Goal: Information Seeking & Learning: Learn about a topic

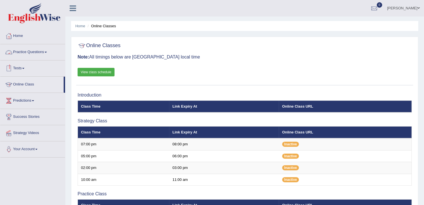
click at [30, 50] on link "Practice Questions" at bounding box center [32, 51] width 65 height 14
click at [30, 47] on link "Practice Questions" at bounding box center [32, 51] width 65 height 14
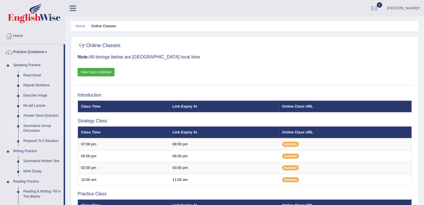
click at [32, 129] on link "Summarize Group Discussion" at bounding box center [42, 128] width 43 height 15
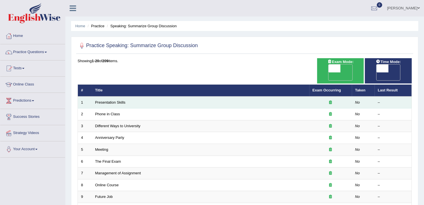
click at [329, 101] on icon at bounding box center [330, 103] width 3 height 4
click at [334, 100] on div at bounding box center [330, 102] width 36 height 5
click at [330, 101] on icon at bounding box center [330, 103] width 3 height 4
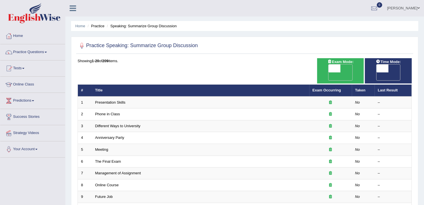
click at [242, 85] on th "Title" at bounding box center [200, 91] width 217 height 12
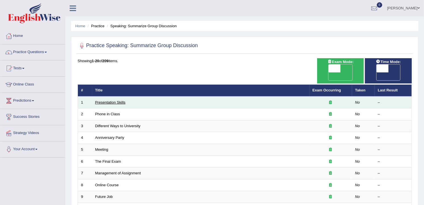
click at [120, 100] on link "Presentation Skills" at bounding box center [110, 102] width 30 height 4
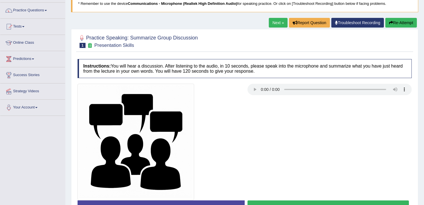
scroll to position [55, 0]
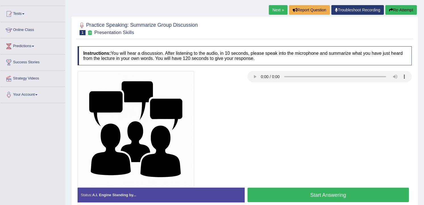
click at [271, 199] on button "Start Answering" at bounding box center [327, 195] width 161 height 14
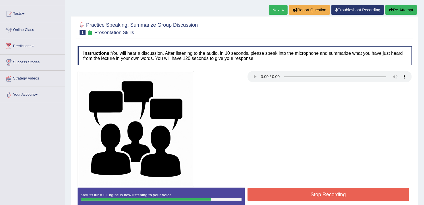
click at [271, 199] on button "Stop Recording" at bounding box center [327, 194] width 161 height 13
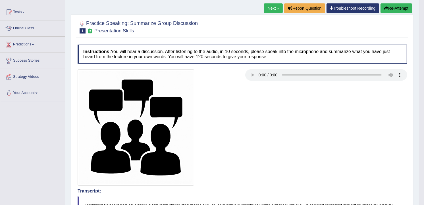
scroll to position [44, 0]
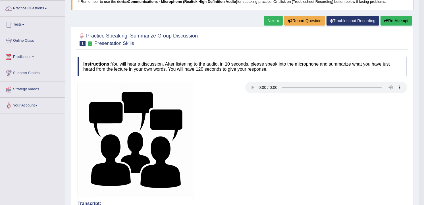
click at [271, 24] on link "Next »" at bounding box center [273, 21] width 19 height 10
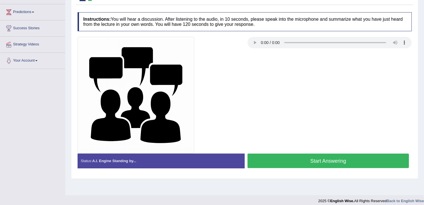
scroll to position [93, 0]
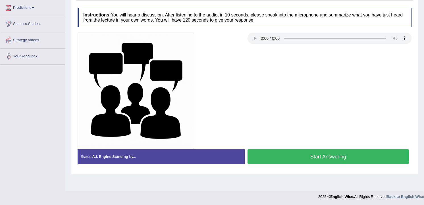
click at [351, 155] on button "Start Answering" at bounding box center [327, 156] width 161 height 14
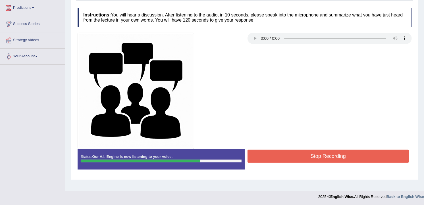
click at [351, 155] on button "Stop Recording" at bounding box center [327, 156] width 161 height 13
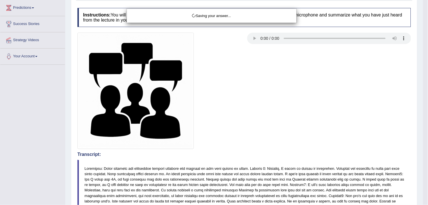
click at [362, 169] on div "Saving your answer..." at bounding box center [214, 102] width 428 height 205
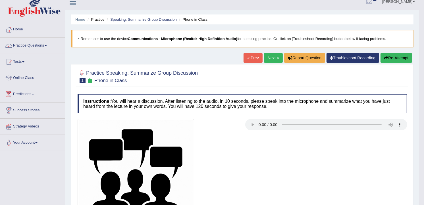
scroll to position [0, 0]
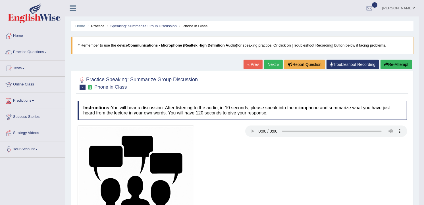
click at [269, 63] on link "Next »" at bounding box center [273, 65] width 19 height 10
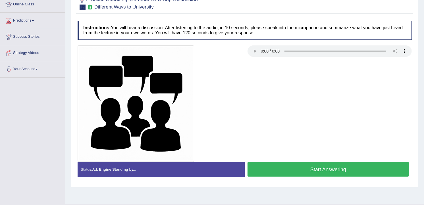
scroll to position [93, 0]
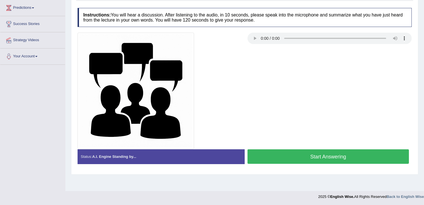
click at [348, 158] on button "Start Answering" at bounding box center [327, 156] width 161 height 14
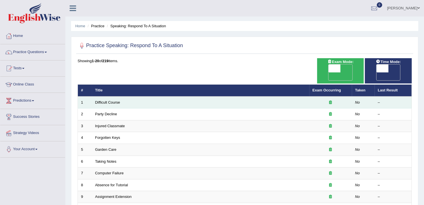
click at [330, 101] on icon at bounding box center [330, 103] width 3 height 4
click at [108, 100] on link "Difficult Course" at bounding box center [107, 102] width 25 height 4
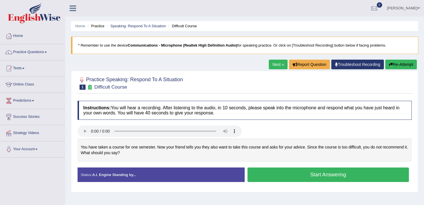
click at [258, 172] on button "Start Answering" at bounding box center [327, 175] width 161 height 14
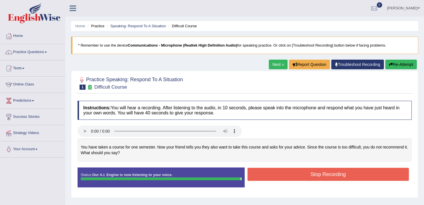
click at [258, 173] on button "Stop Recording" at bounding box center [327, 174] width 161 height 13
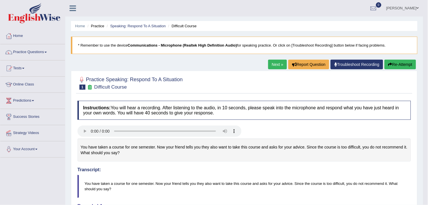
drag, startPoint x: 424, startPoint y: 183, endPoint x: 407, endPoint y: 169, distance: 22.0
click at [407, 169] on body "Toggle navigation Home Practice Questions Speaking Practice Read Aloud Repeat S…" at bounding box center [214, 102] width 428 height 205
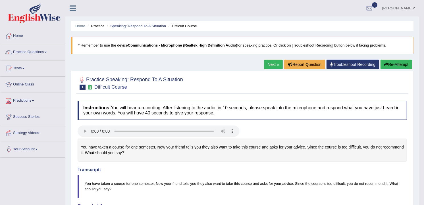
click at [394, 60] on button "Re-Attempt" at bounding box center [396, 65] width 32 height 10
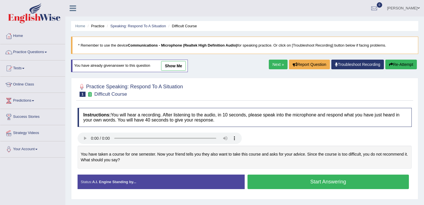
click at [266, 185] on button "Start Answering" at bounding box center [327, 182] width 161 height 14
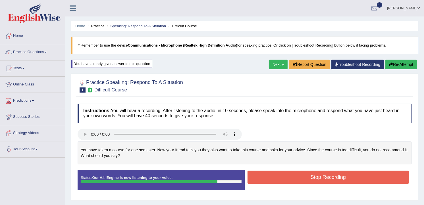
click at [266, 184] on button "Stop Recording" at bounding box center [327, 177] width 161 height 13
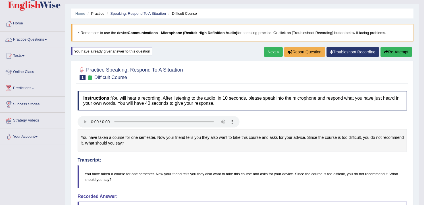
scroll to position [9, 0]
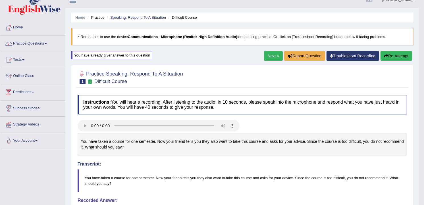
click at [390, 53] on button "Re-Attempt" at bounding box center [396, 56] width 32 height 10
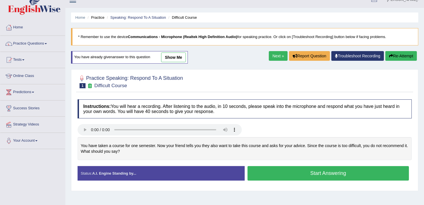
scroll to position [9, 0]
click at [266, 173] on button "Start Answering" at bounding box center [327, 173] width 161 height 14
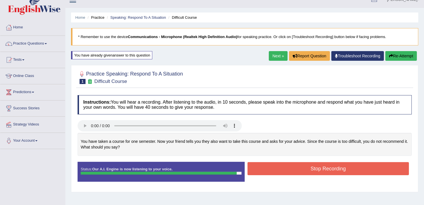
click at [266, 171] on button "Stop Recording" at bounding box center [327, 168] width 161 height 13
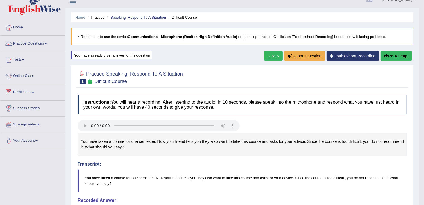
click at [0, 0] on div "Our A.I. Engine is working on your speech analysis! Please be patient. It may t…" at bounding box center [0, 0] width 0 height 0
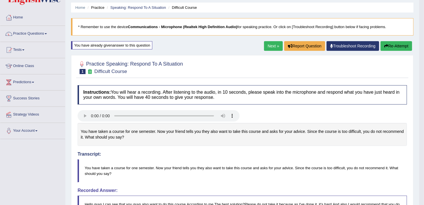
scroll to position [0, 0]
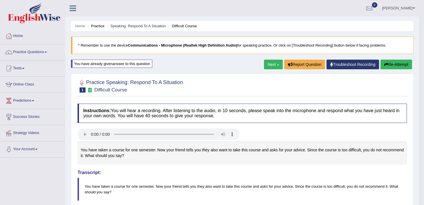
click at [275, 68] on link "Next »" at bounding box center [273, 65] width 19 height 10
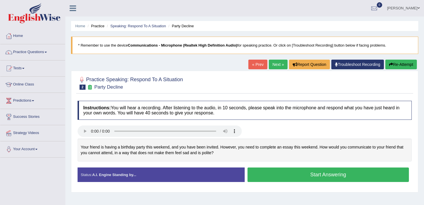
click at [289, 174] on button "Start Answering" at bounding box center [327, 175] width 161 height 14
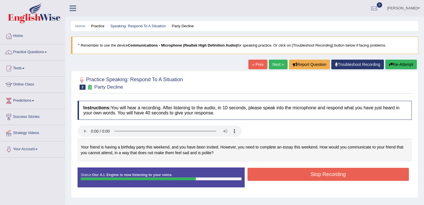
click at [288, 175] on button "Stop Recording" at bounding box center [327, 174] width 161 height 13
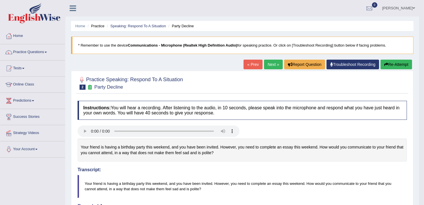
click at [271, 62] on link "Next »" at bounding box center [273, 65] width 19 height 10
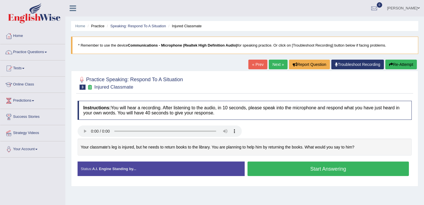
click at [264, 169] on button "Start Answering" at bounding box center [327, 169] width 161 height 14
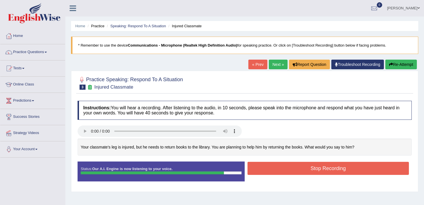
click at [264, 168] on button "Stop Recording" at bounding box center [327, 168] width 161 height 13
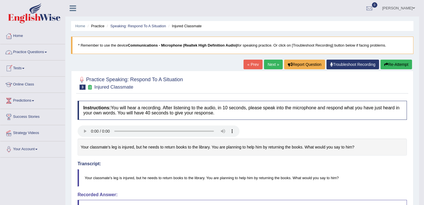
click at [37, 53] on link "Practice Questions" at bounding box center [32, 51] width 65 height 14
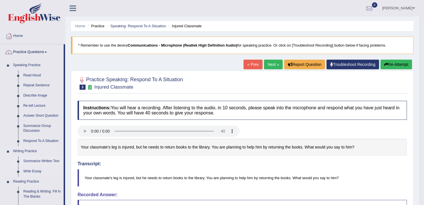
click at [44, 161] on link "Summarize Written Text" at bounding box center [42, 161] width 43 height 10
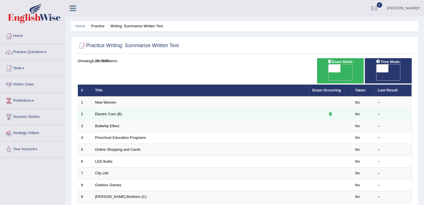
click at [332, 112] on div at bounding box center [330, 114] width 36 height 5
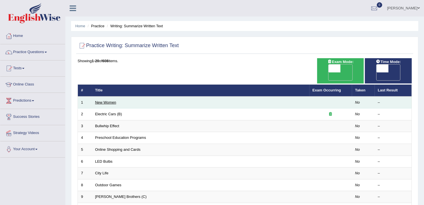
click at [103, 100] on link "New Women" at bounding box center [105, 102] width 21 height 4
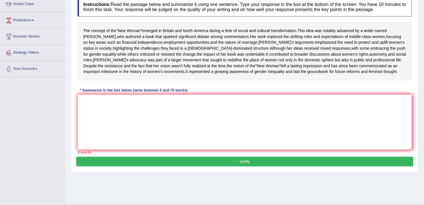
scroll to position [55, 0]
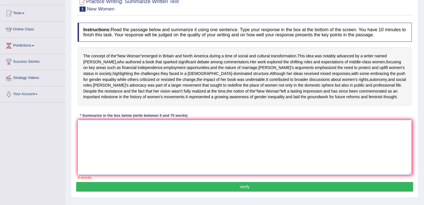
click at [124, 141] on textarea at bounding box center [245, 147] width 334 height 55
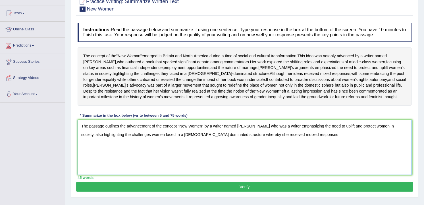
click at [252, 154] on textarea "The passage outlines the advancement of the concept "New Women" by a writer nam…" at bounding box center [245, 147] width 334 height 55
click at [277, 154] on textarea "The passage outlines the advancement of the concept "New Women" by a writer nam…" at bounding box center [245, 147] width 334 height 55
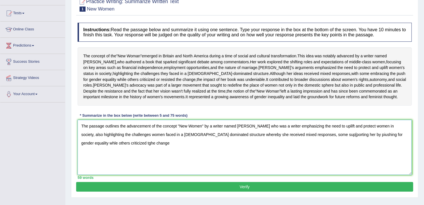
click at [297, 152] on textarea "The passage outlines the advancement of the concept "New Women" by a writer nam…" at bounding box center [245, 147] width 334 height 55
click at [101, 161] on textarea "The passage outlines the advancement of the concept "New Women" by a writer nam…" at bounding box center [245, 147] width 334 height 55
click at [119, 161] on textarea "The passage outlines the advancement of the concept "New Women" by a writer nam…" at bounding box center [245, 147] width 334 height 55
click at [324, 153] on textarea "The passage outlines the advancement of the concept "New Women" by a writer nam…" at bounding box center [245, 147] width 334 height 55
click at [237, 160] on textarea "The passage outlines the advancement of the concept "New Women" by a writer nam…" at bounding box center [245, 147] width 334 height 55
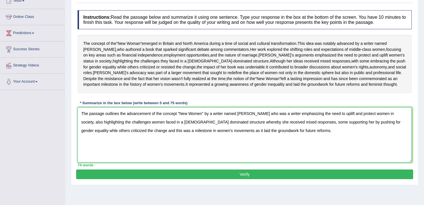
scroll to position [81, 0]
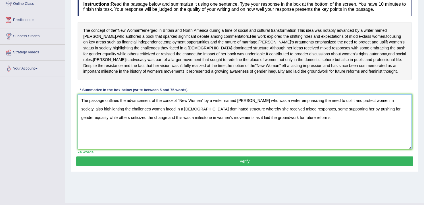
type textarea "The passage outlines the advancement of the concept "New Women" by a writer nam…"
click at [344, 166] on button "Verify" at bounding box center [244, 161] width 337 height 10
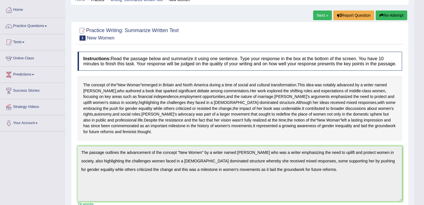
scroll to position [0, 0]
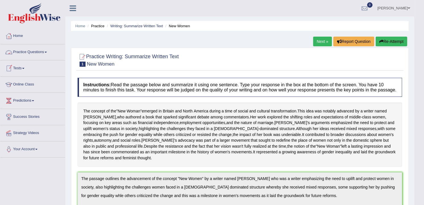
click at [35, 53] on link "Practice Questions" at bounding box center [32, 51] width 65 height 14
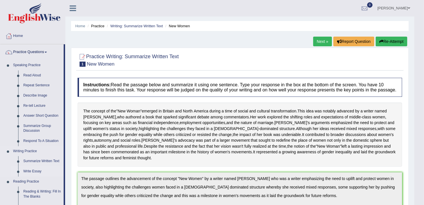
click at [25, 172] on link "Write Essay" at bounding box center [42, 171] width 43 height 10
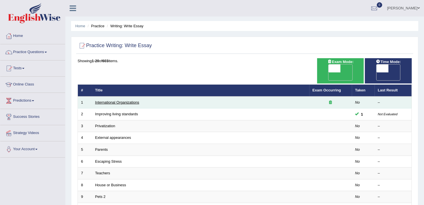
click at [124, 100] on link "International Organizations" at bounding box center [117, 102] width 44 height 4
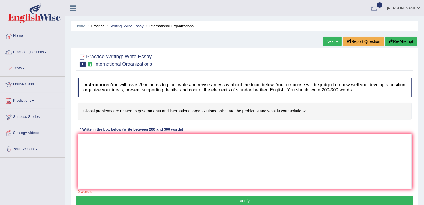
click at [101, 134] on div "Instructions: You will have 20 minutes to plan, write and revise an essay about…" at bounding box center [244, 135] width 337 height 121
click at [101, 145] on textarea at bounding box center [245, 161] width 334 height 55
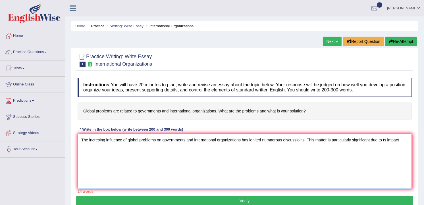
click at [405, 141] on textarea "The incresing influence of global problems on governments and international org…" at bounding box center [245, 161] width 334 height 55
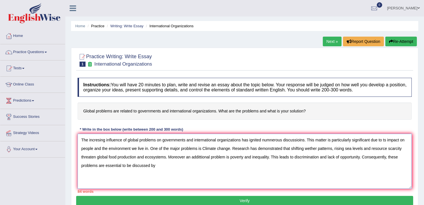
click at [149, 150] on textarea "The incresing influence of global problems on governments and international org…" at bounding box center [245, 161] width 334 height 55
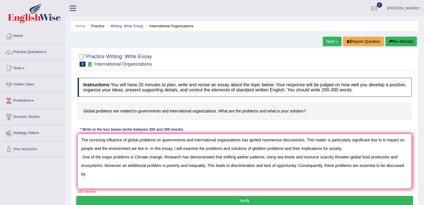
click at [241, 158] on textarea "The incresing influence of global problems on governments and international org…" at bounding box center [245, 161] width 334 height 55
click at [89, 175] on textarea "The incresing influence of global problems on governments and international org…" at bounding box center [245, 161] width 334 height 55
click at [83, 183] on textarea "The incresing influence of global problems on governments and international org…" at bounding box center [245, 161] width 334 height 55
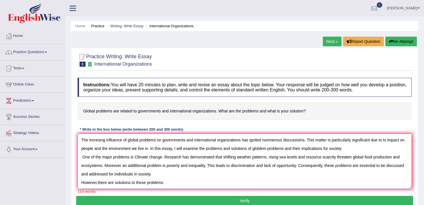
click at [97, 183] on textarea "The incresing influence of global problems on governments and international org…" at bounding box center [245, 161] width 334 height 55
click at [171, 185] on textarea "The incresing influence of global problems on governments and international org…" at bounding box center [245, 161] width 334 height 55
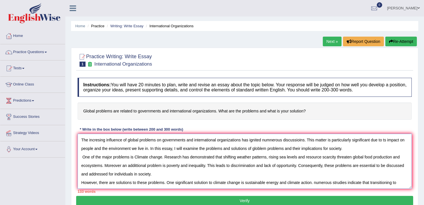
scroll to position [5, 0]
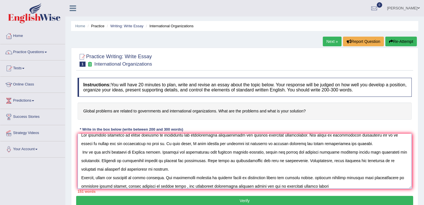
click at [317, 178] on textarea at bounding box center [245, 161] width 334 height 55
click at [332, 187] on textarea at bounding box center [245, 161] width 334 height 55
click at [331, 187] on textarea at bounding box center [245, 161] width 334 height 55
click at [353, 185] on textarea at bounding box center [245, 161] width 334 height 55
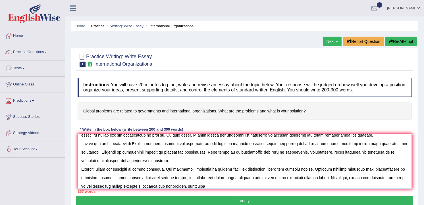
click at [135, 187] on textarea at bounding box center [245, 161] width 334 height 55
click at [224, 187] on textarea at bounding box center [245, 161] width 334 height 55
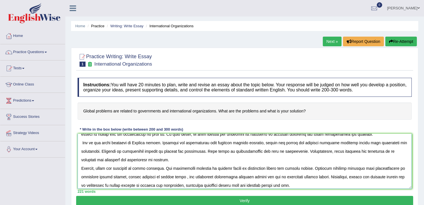
scroll to position [0, 0]
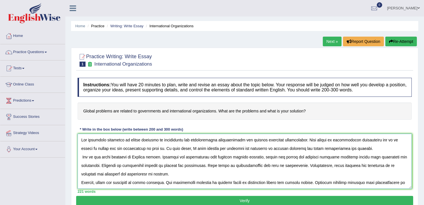
drag, startPoint x: 282, startPoint y: 185, endPoint x: 80, endPoint y: 143, distance: 206.4
click at [80, 143] on textarea at bounding box center [245, 161] width 334 height 55
type textarea "The incresing influence of global problems on governments and international org…"
click at [205, 174] on textarea at bounding box center [245, 161] width 334 height 55
click at [209, 201] on button "Verify" at bounding box center [244, 201] width 337 height 10
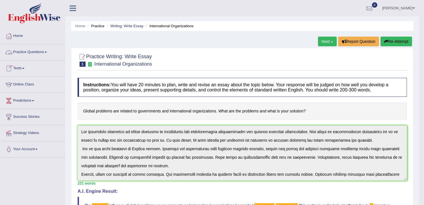
click at [34, 53] on link "Practice Questions" at bounding box center [32, 51] width 65 height 14
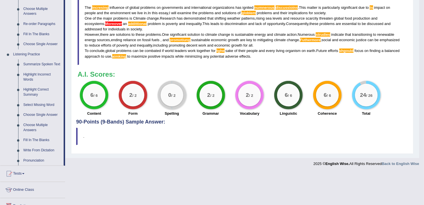
scroll to position [211, 0]
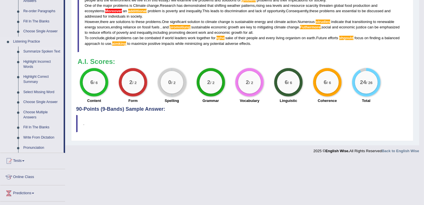
click at [49, 51] on link "Summarize Spoken Text" at bounding box center [42, 52] width 43 height 10
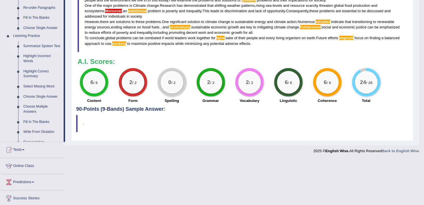
scroll to position [166, 0]
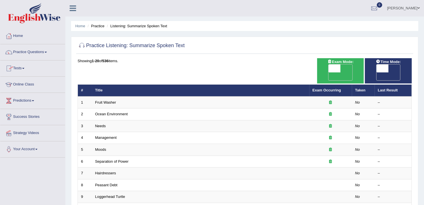
click at [15, 67] on link "Tests" at bounding box center [32, 67] width 65 height 14
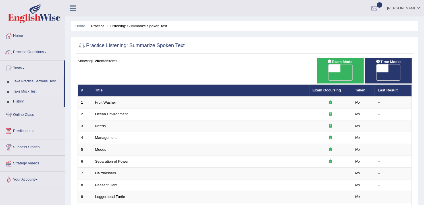
click at [22, 90] on link "Take Mock Test" at bounding box center [37, 92] width 53 height 10
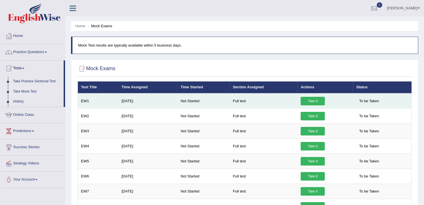
click at [307, 101] on link "Take it" at bounding box center [312, 101] width 24 height 9
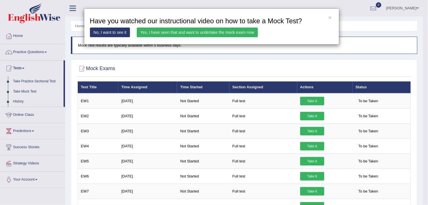
click at [198, 33] on link "Yes, I have seen that and want to undertake the mock exam now" at bounding box center [197, 33] width 121 height 10
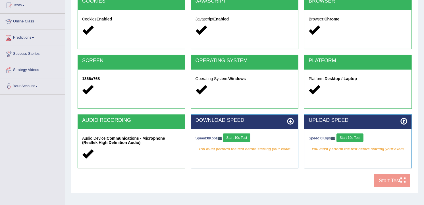
scroll to position [67, 0]
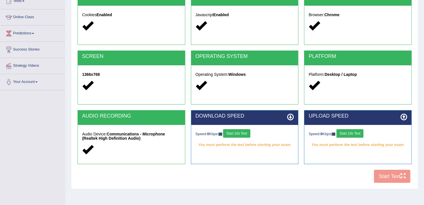
click at [239, 134] on button "Start 10s Test" at bounding box center [236, 133] width 27 height 9
click at [350, 133] on button "Start 10s Test" at bounding box center [349, 133] width 27 height 9
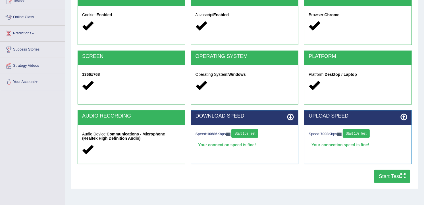
click at [391, 177] on button "Start Test" at bounding box center [392, 176] width 36 height 13
